Goal: Transaction & Acquisition: Purchase product/service

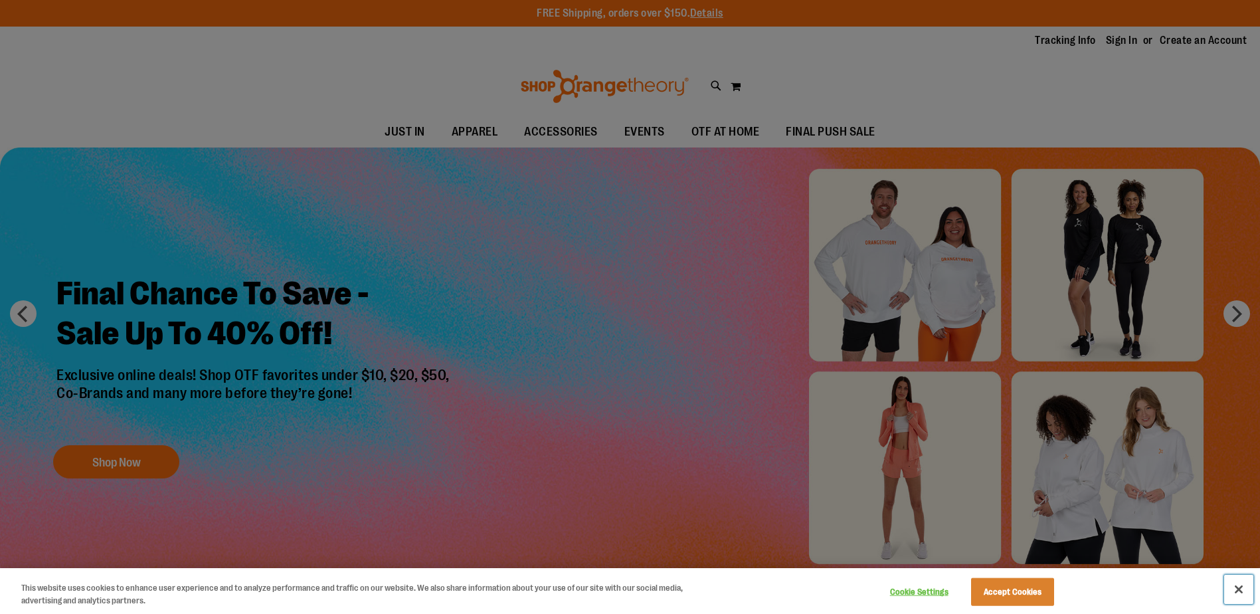
click at [1243, 588] on button "Close" at bounding box center [1238, 588] width 29 height 29
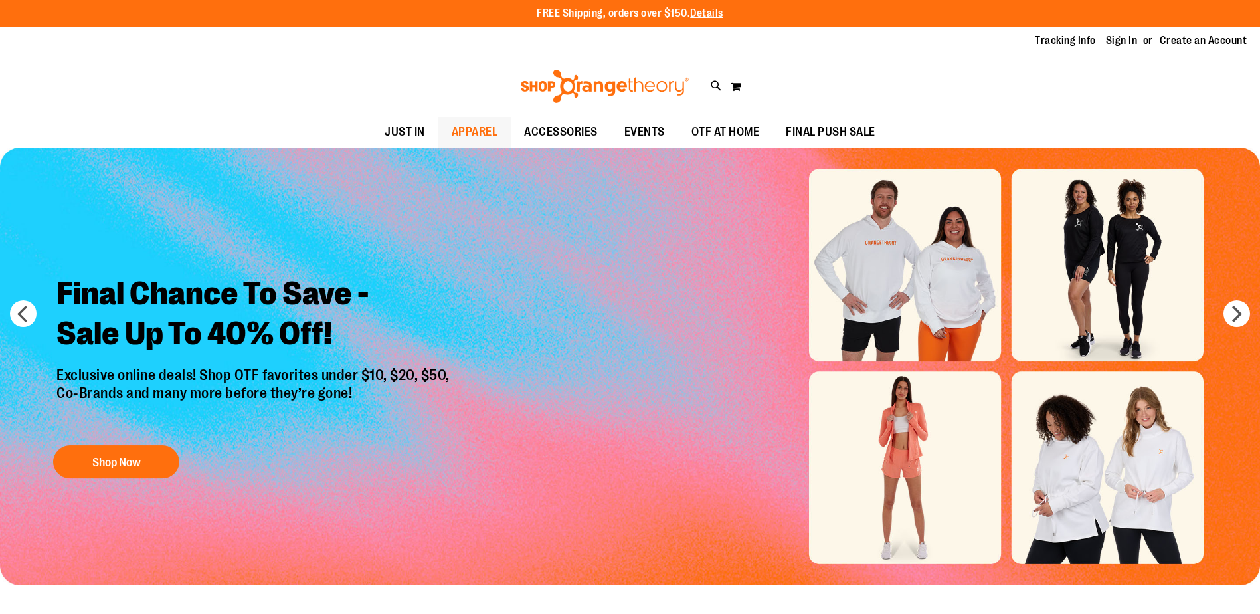
click at [463, 119] on span "APPAREL" at bounding box center [475, 132] width 46 height 30
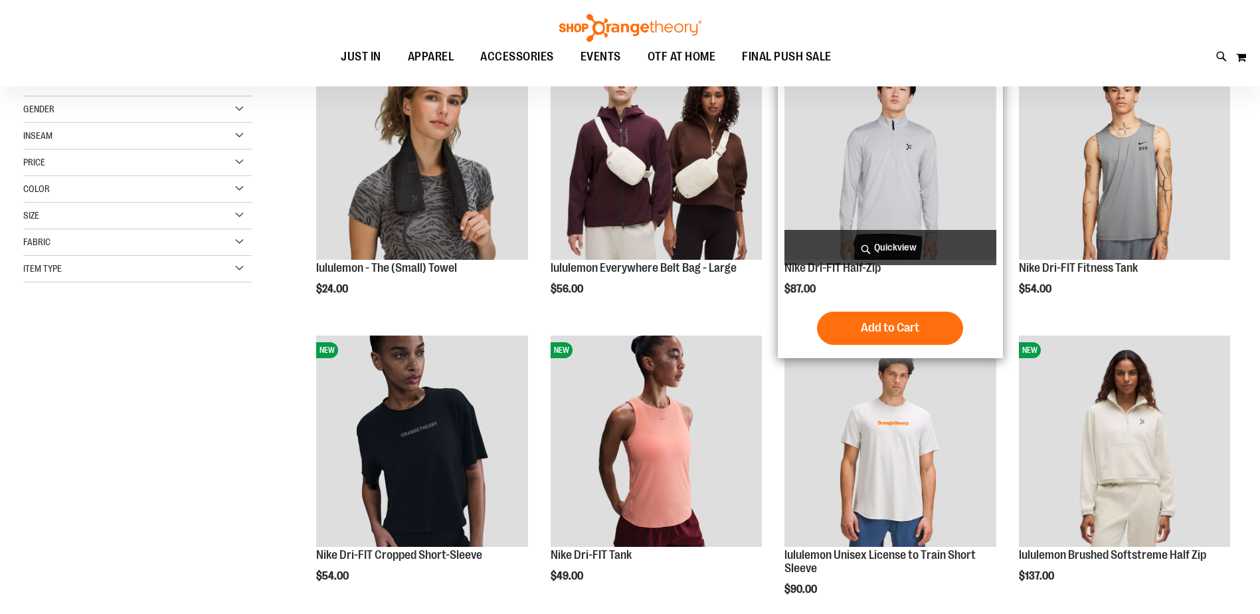
scroll to position [332, 0]
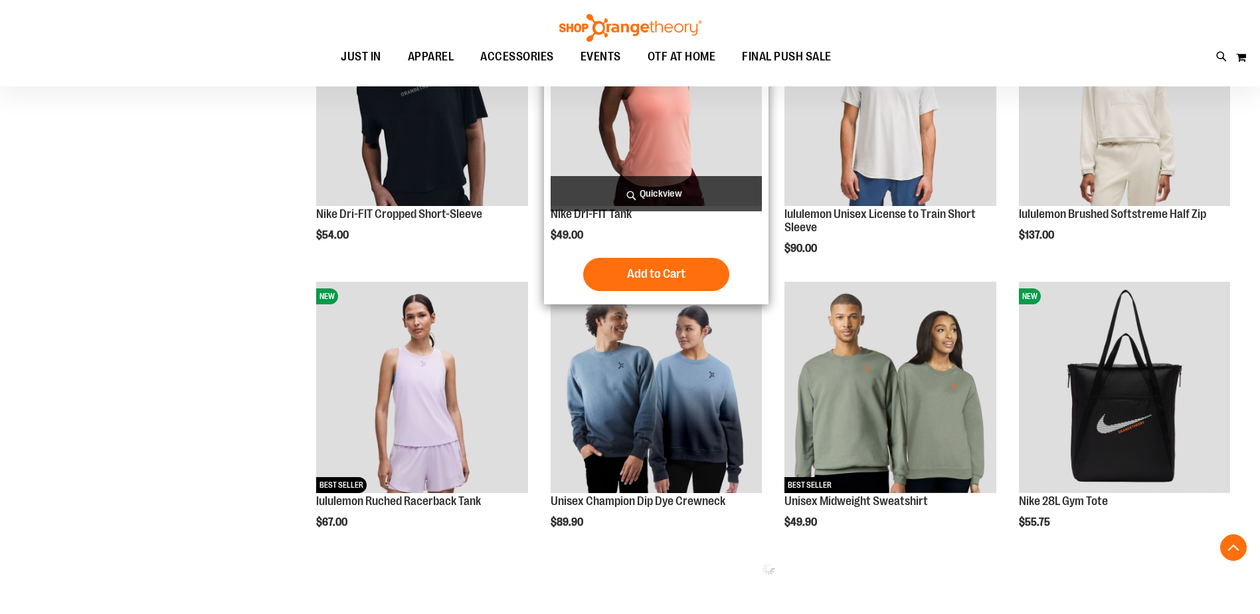
scroll to position [598, 0]
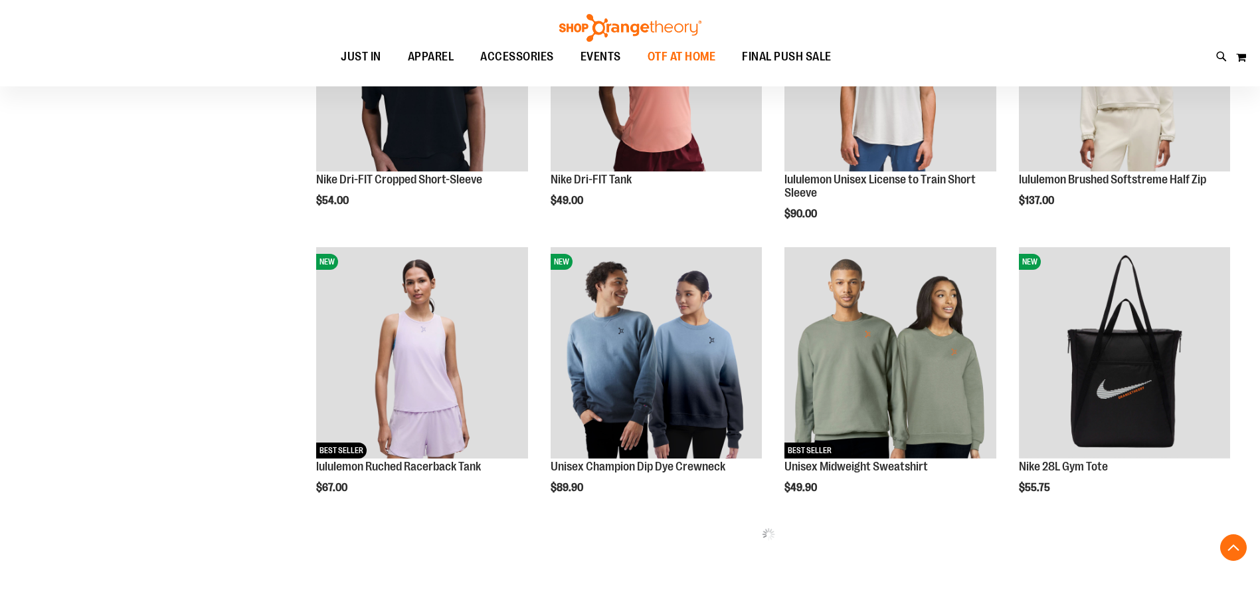
click at [657, 55] on span "OTF AT HOME" at bounding box center [682, 57] width 68 height 30
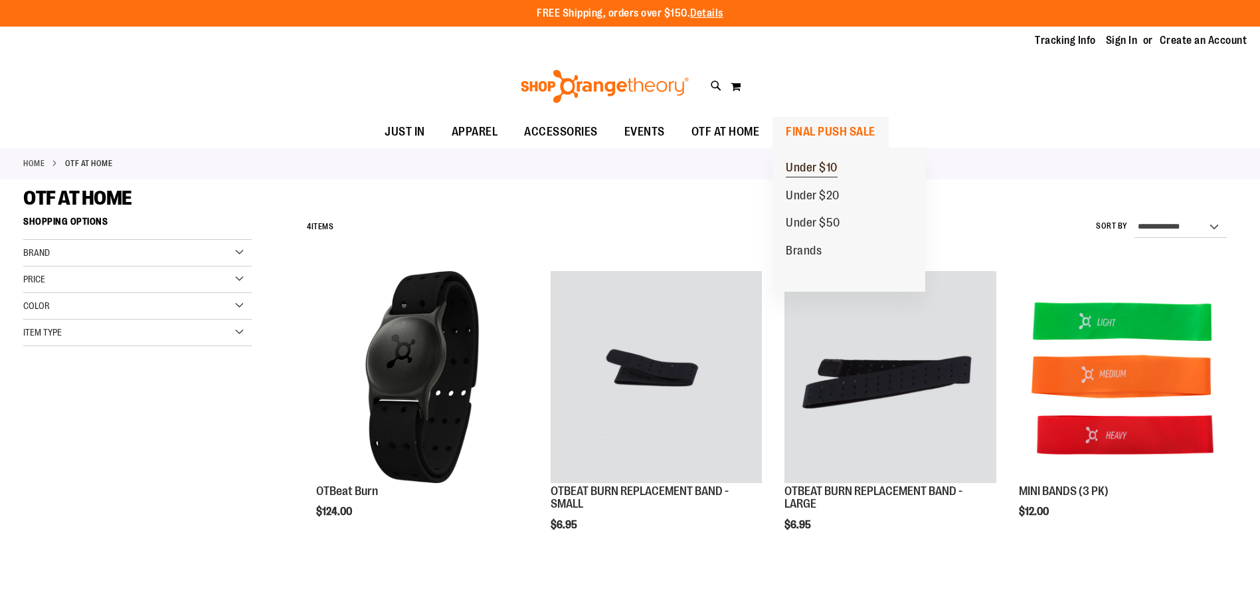
click at [809, 158] on link "Under $10" at bounding box center [811, 168] width 78 height 28
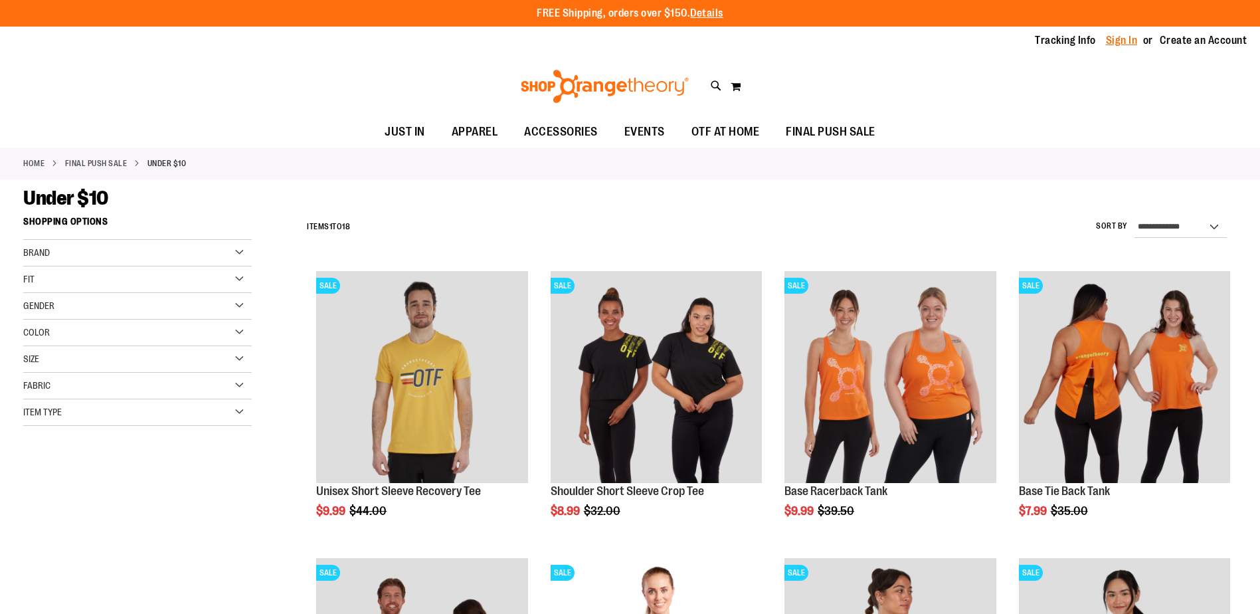
click at [1116, 43] on link "Sign In" at bounding box center [1122, 40] width 32 height 15
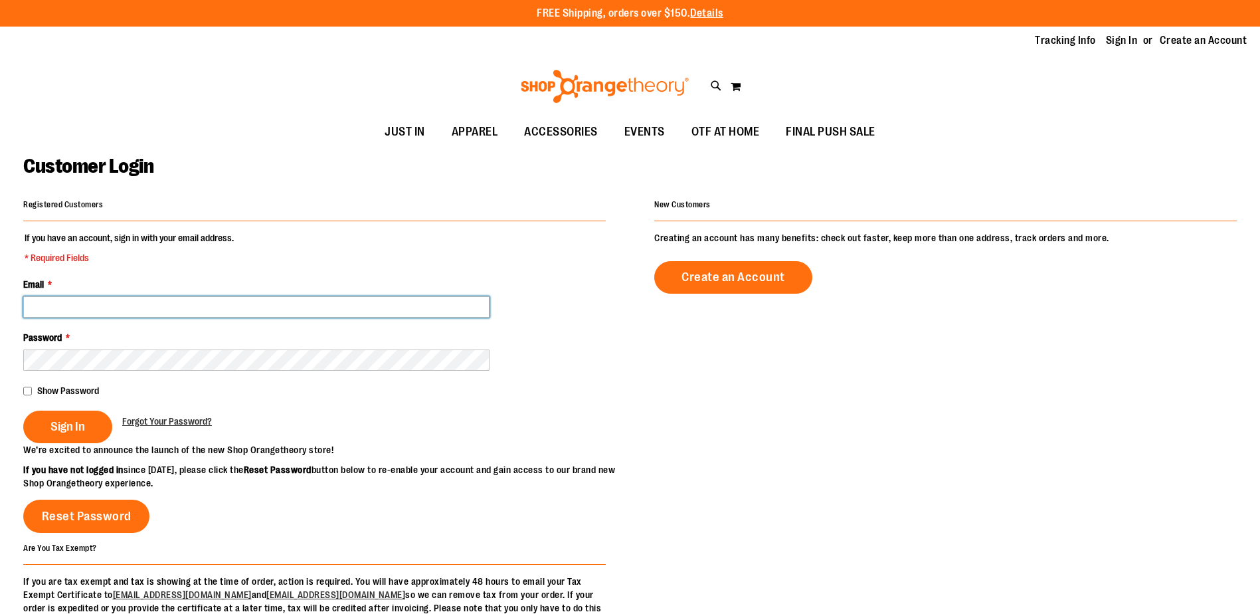
click at [74, 308] on input "Email *" at bounding box center [256, 306] width 466 height 21
type input "**********"
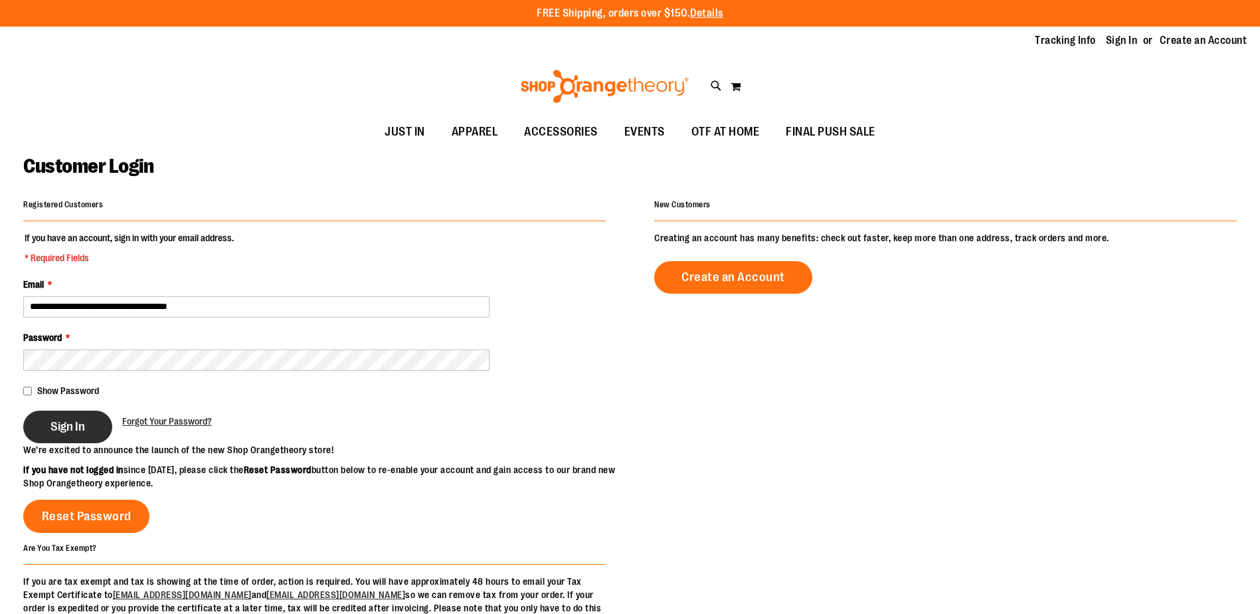
click at [36, 421] on button "Sign In" at bounding box center [67, 426] width 89 height 33
